Goal: Check status: Check status

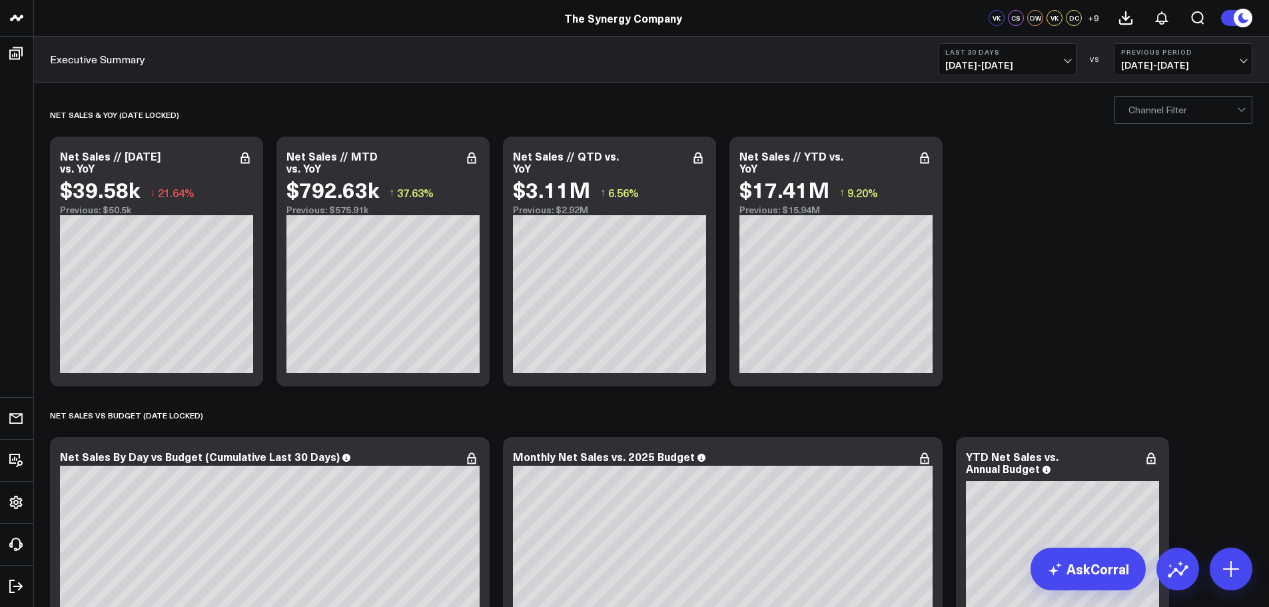
click at [1149, 113] on div at bounding box center [1182, 110] width 109 height 27
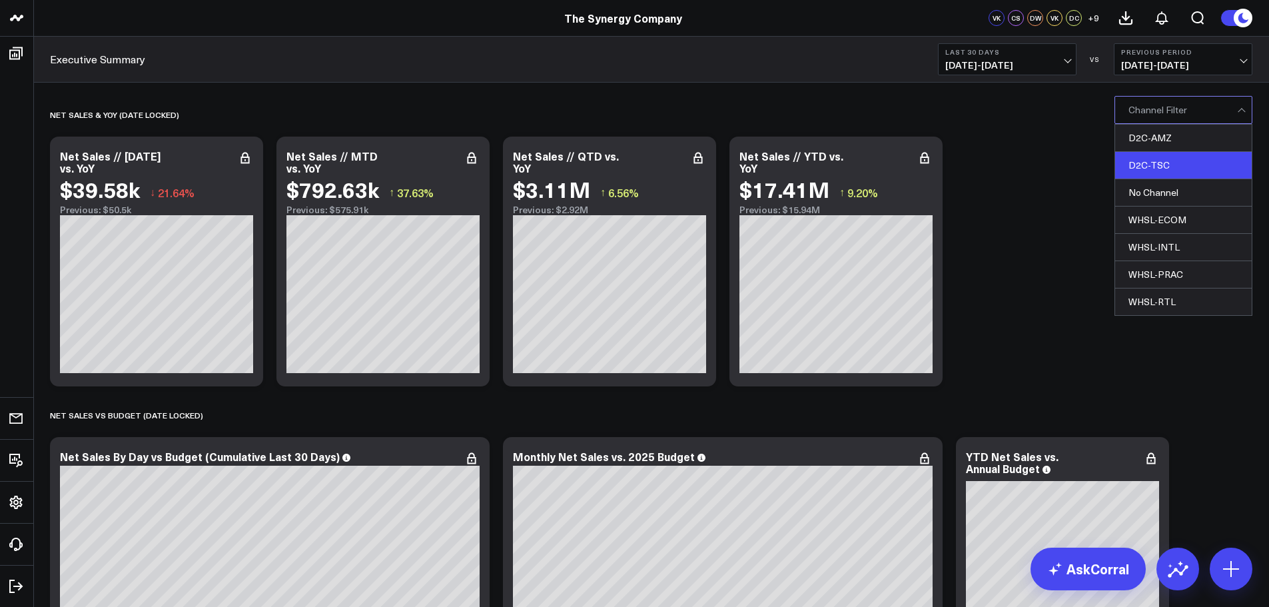
click at [1145, 156] on div "D2C-TSC" at bounding box center [1183, 165] width 137 height 27
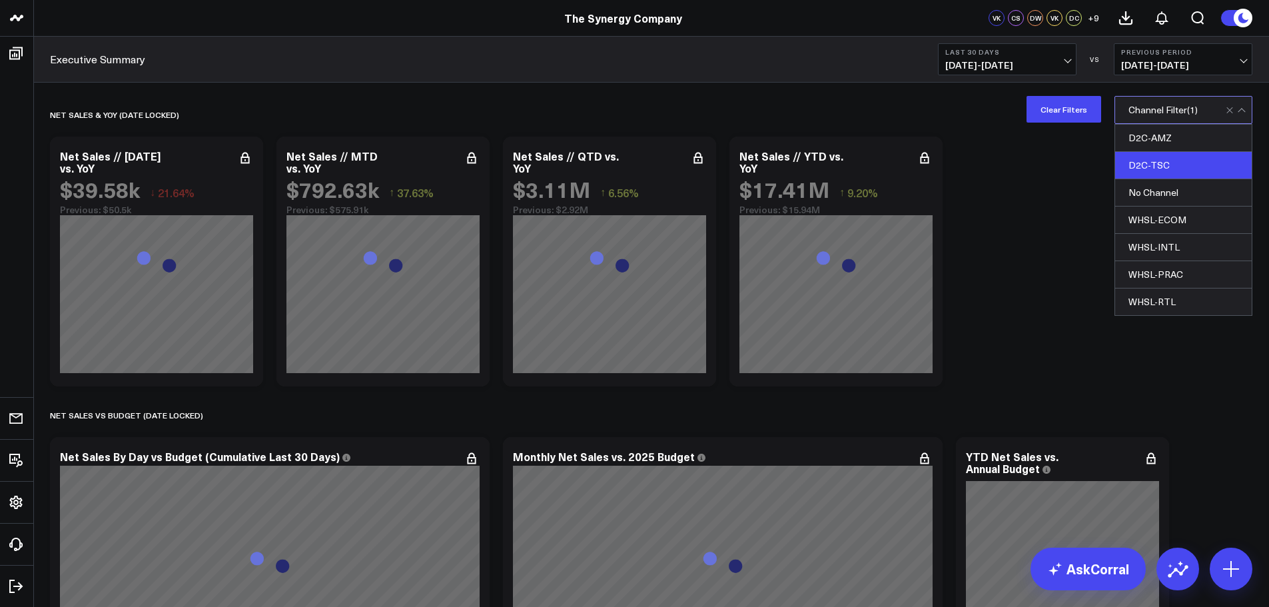
drag, startPoint x: 1061, startPoint y: 195, endPoint x: 1059, endPoint y: 230, distance: 34.7
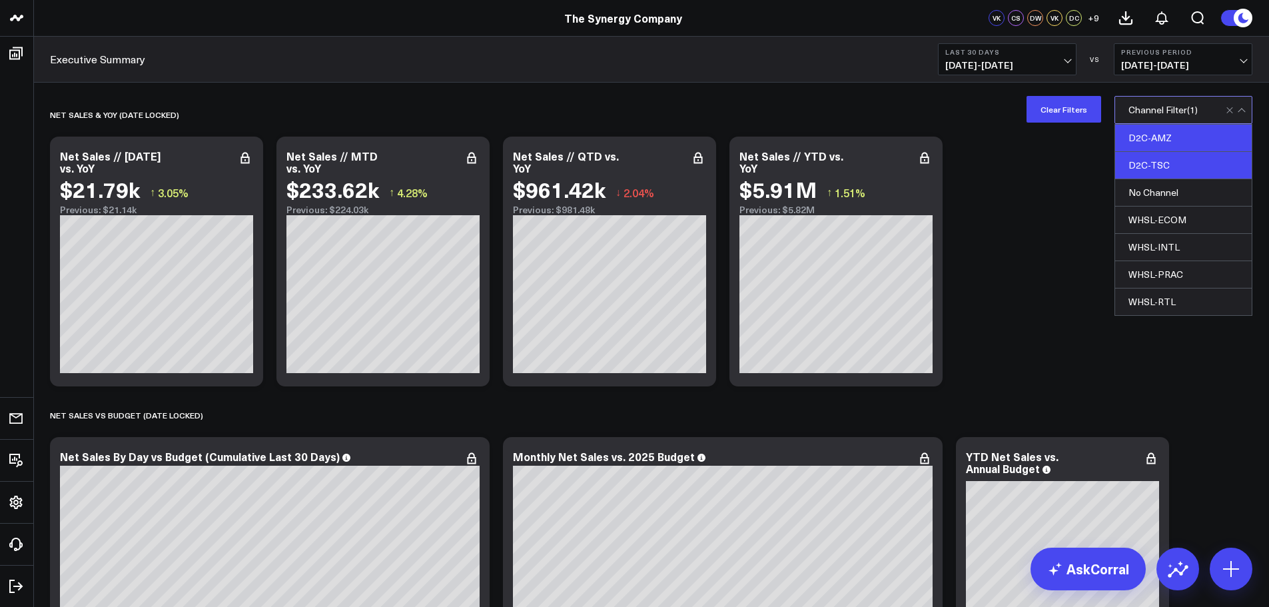
click at [1177, 133] on div "D2C-AMZ" at bounding box center [1183, 138] width 137 height 27
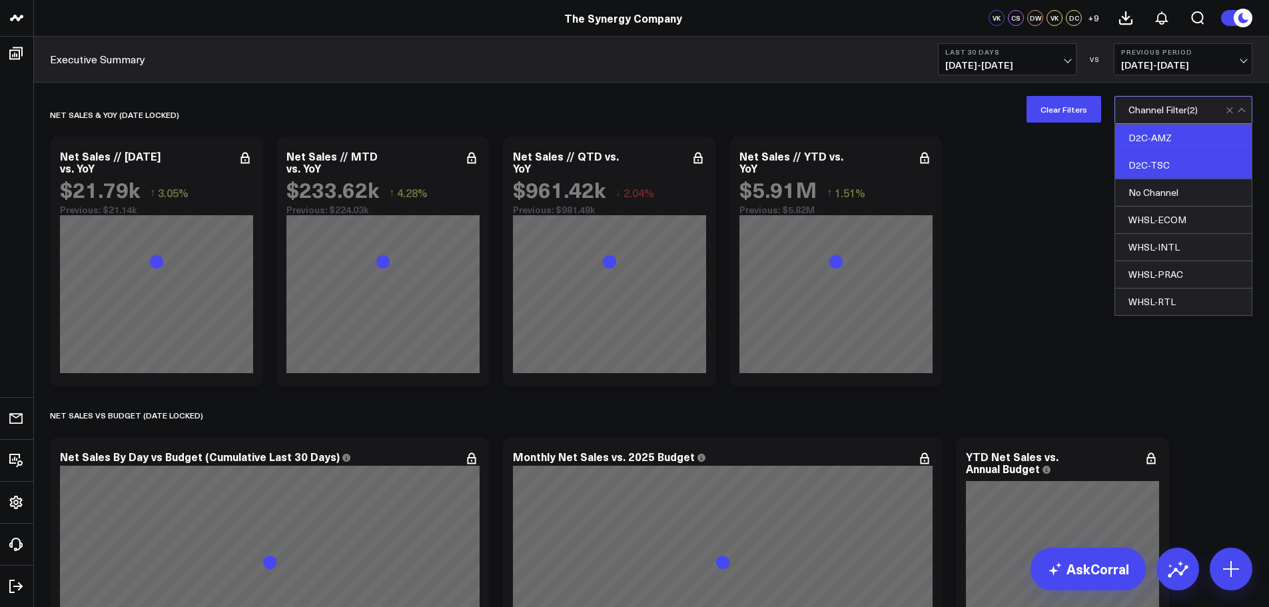
click at [1164, 158] on div "D2C-TSC" at bounding box center [1183, 165] width 137 height 27
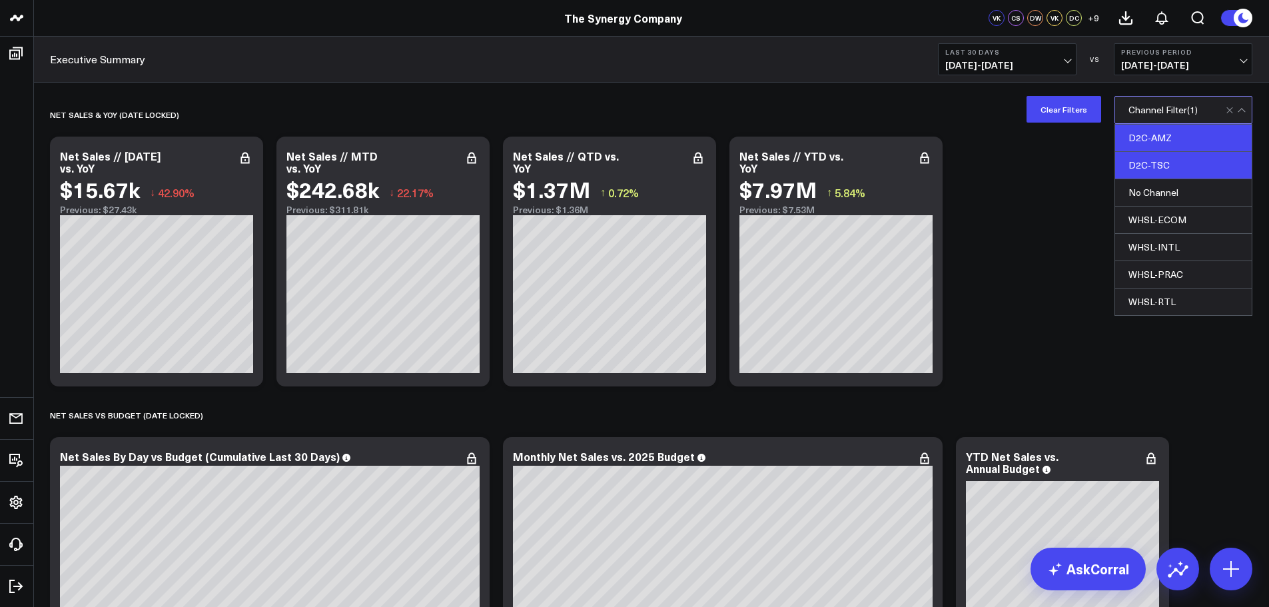
click at [1144, 162] on div "D2C-TSC" at bounding box center [1183, 165] width 137 height 27
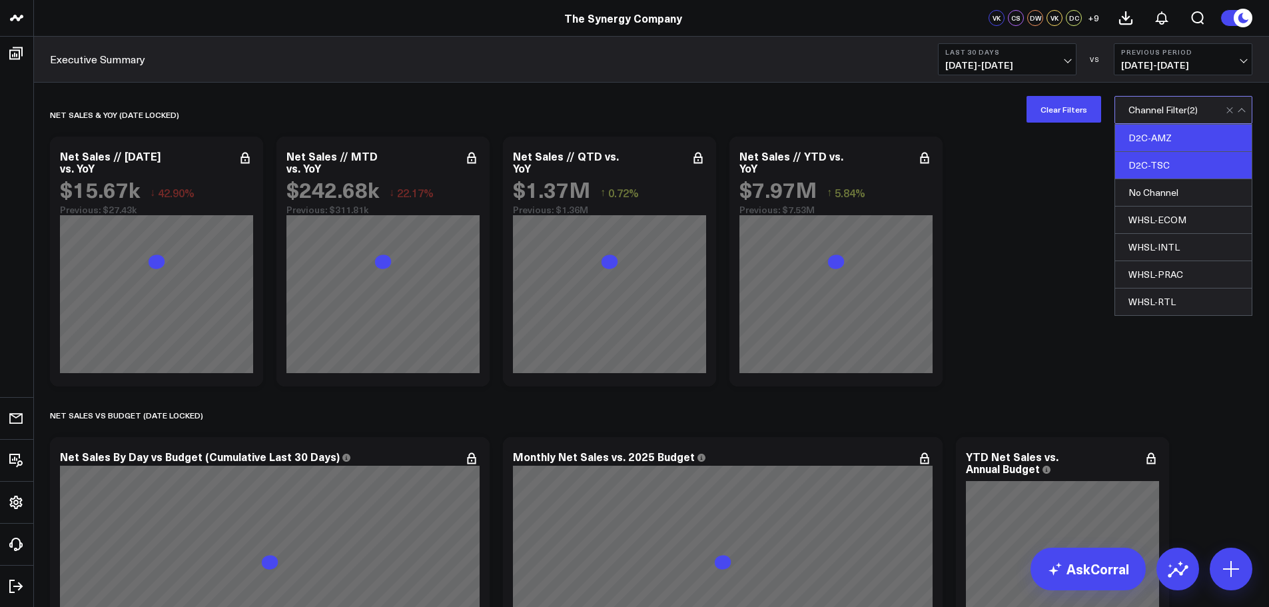
click at [1147, 141] on div "D2C-AMZ" at bounding box center [1183, 138] width 137 height 27
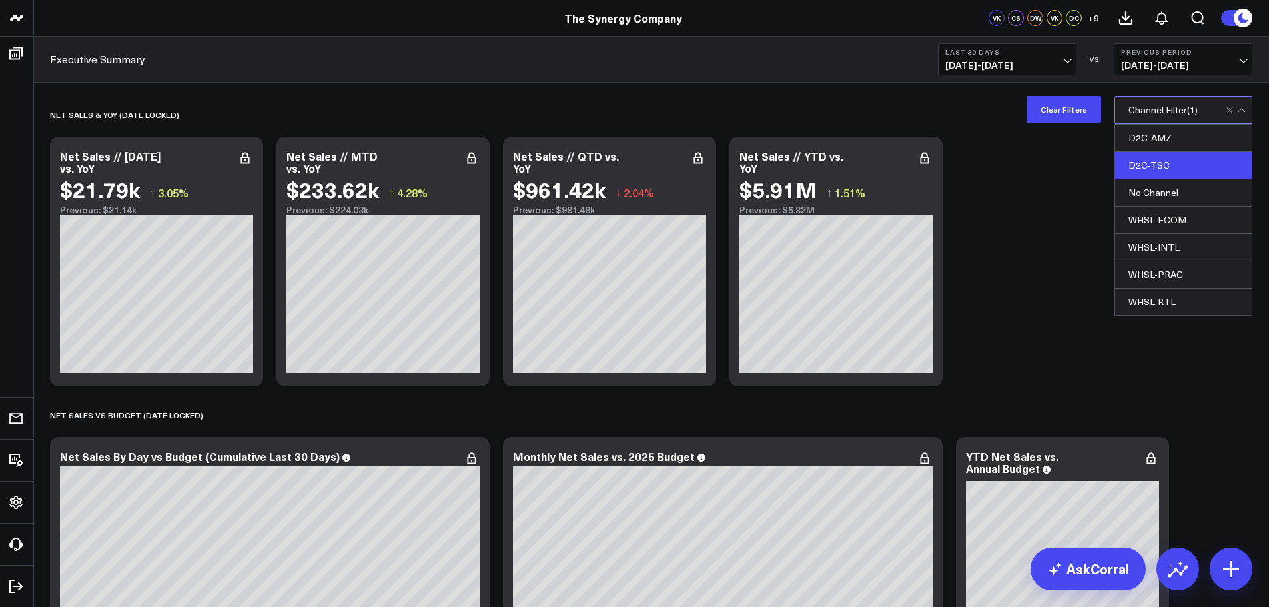
click at [1240, 109] on div at bounding box center [1240, 111] width 7 height 7
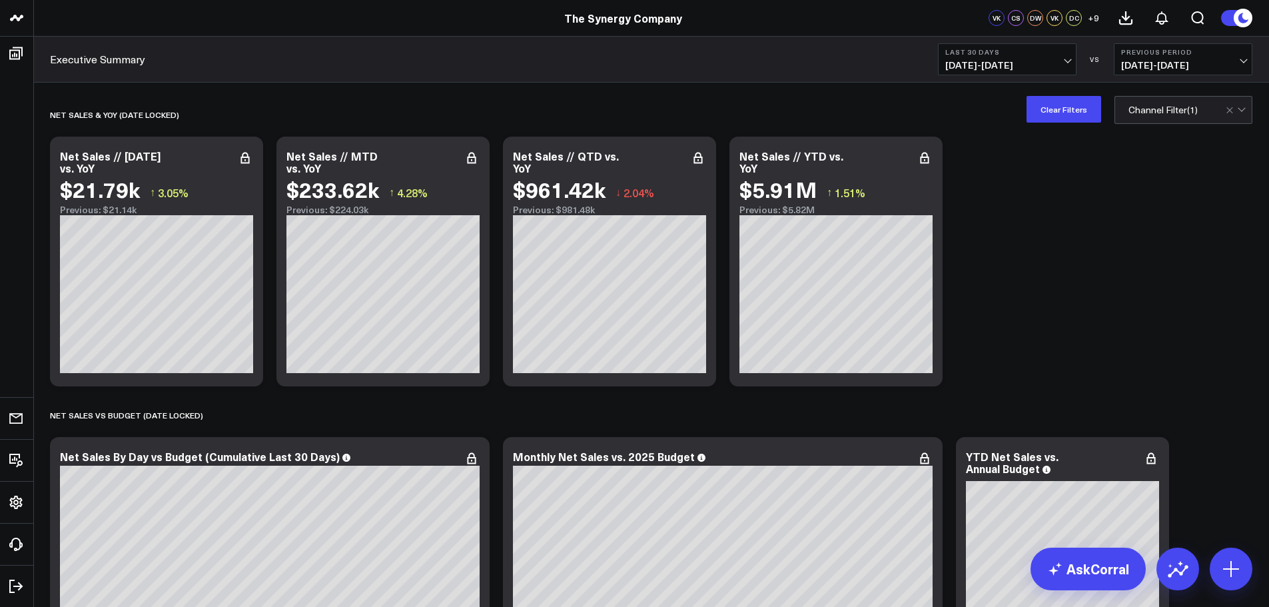
click at [1151, 113] on div "Channel Filter ( 1 )" at bounding box center [1162, 110] width 69 height 11
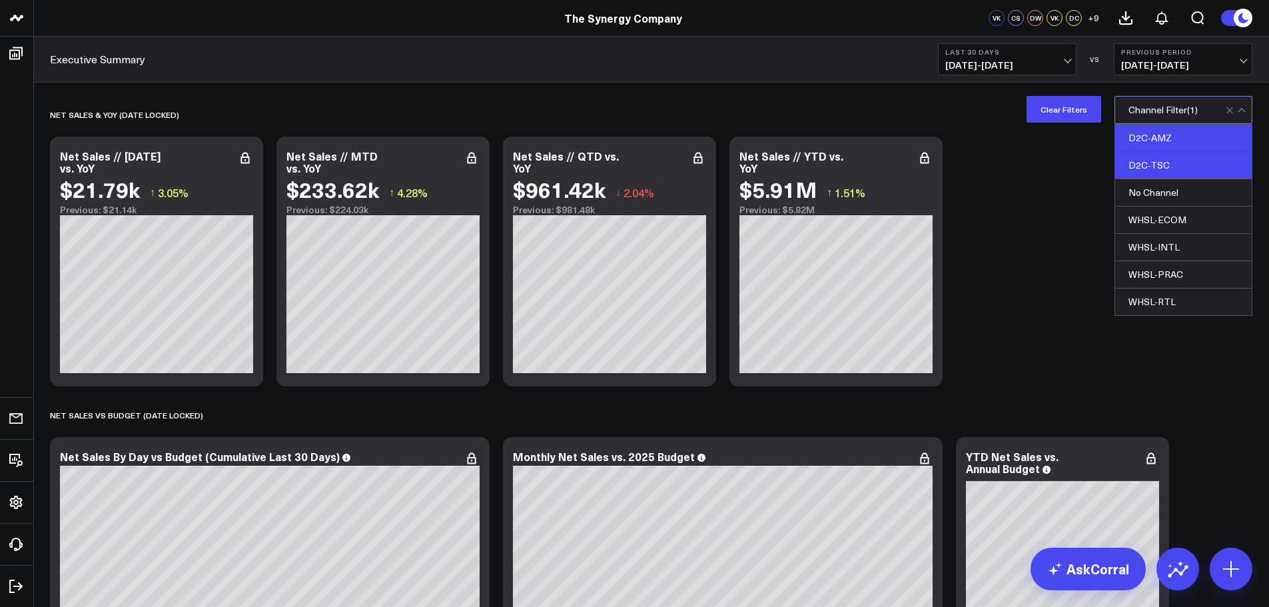
click at [1150, 134] on div "D2C-AMZ" at bounding box center [1183, 138] width 137 height 27
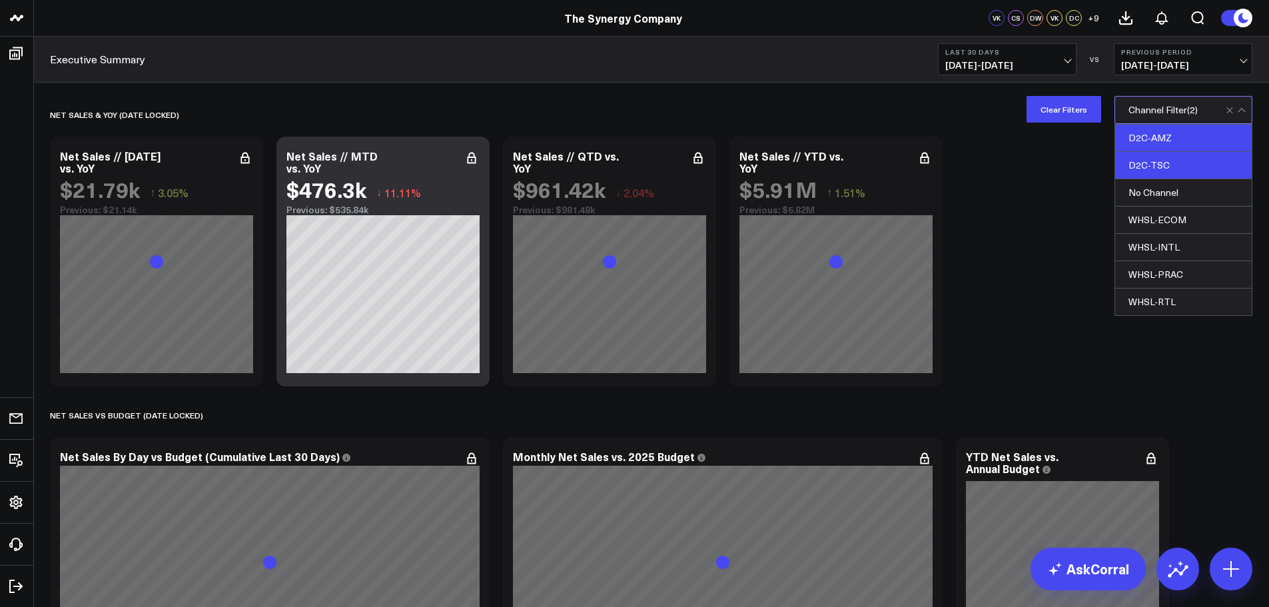
click at [1154, 166] on div "D2C-TSC" at bounding box center [1183, 165] width 137 height 27
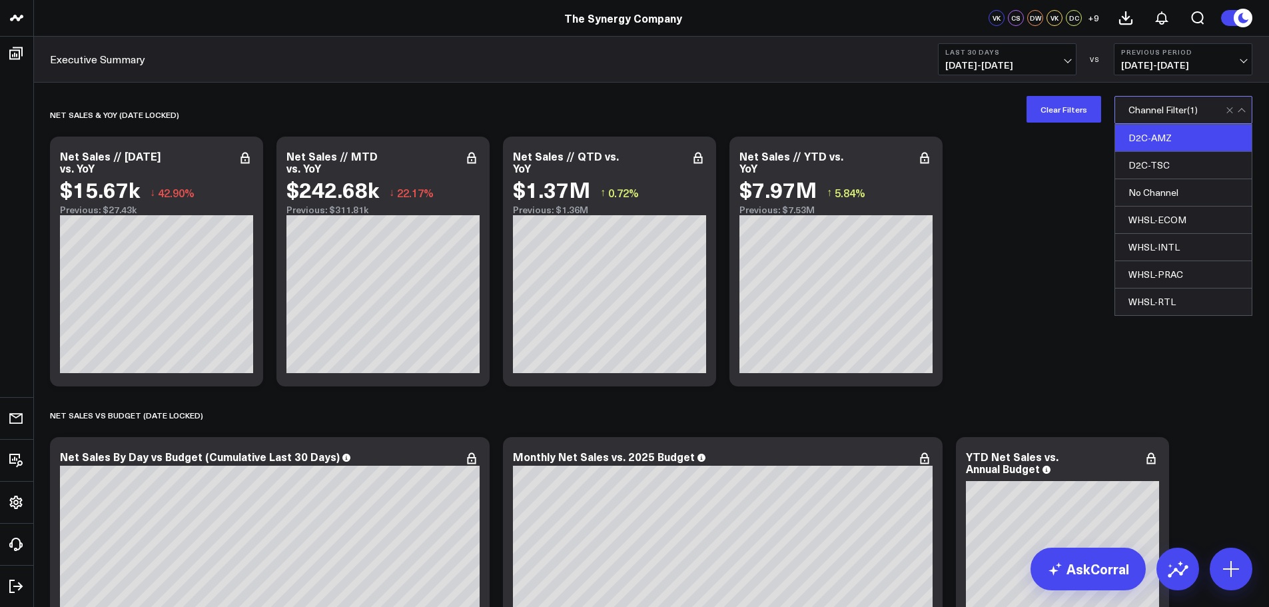
click at [1239, 111] on div at bounding box center [1240, 111] width 7 height 7
